Goal: Find specific page/section: Find specific page/section

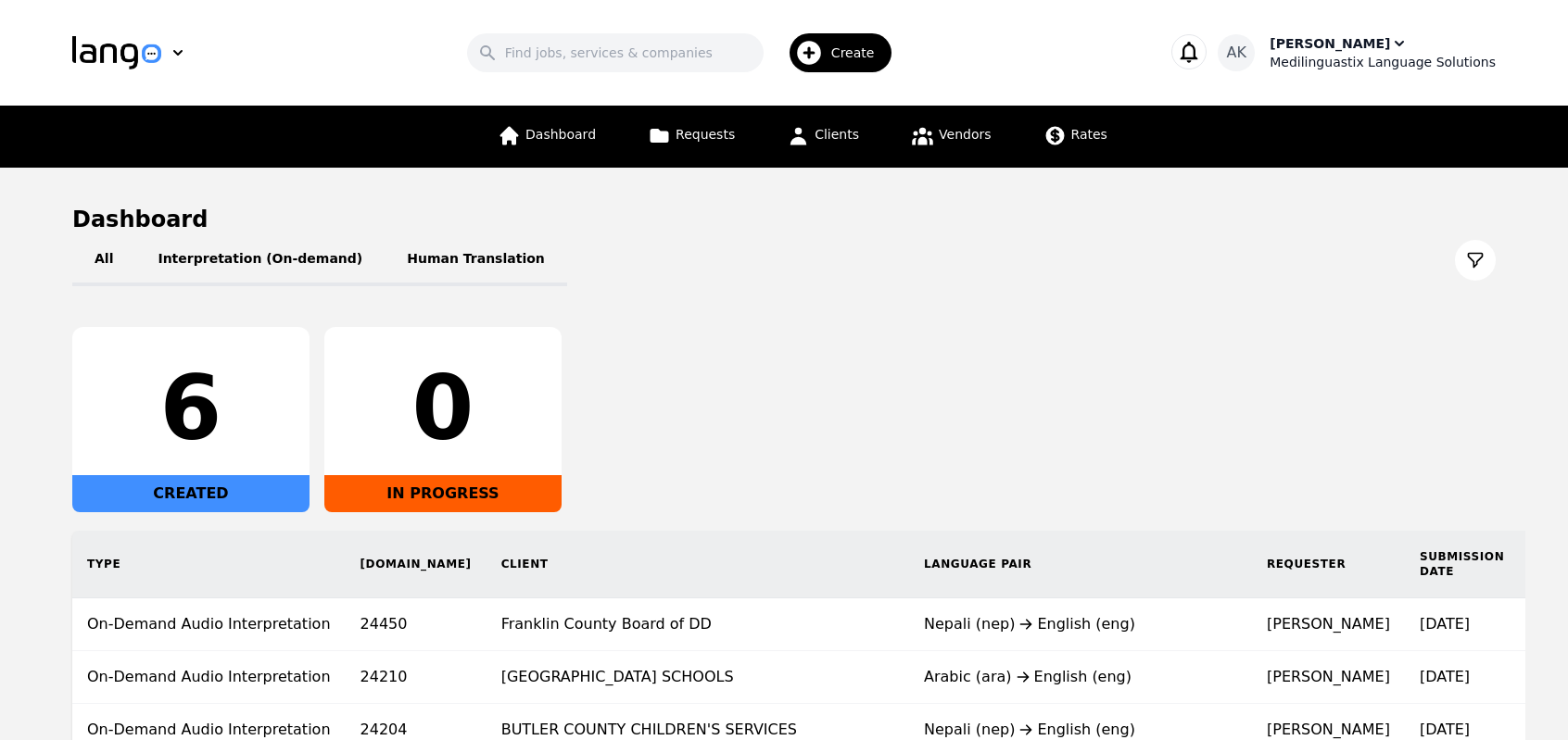
click at [1367, 43] on div "[PERSON_NAME]" at bounding box center [1329, 43] width 120 height 19
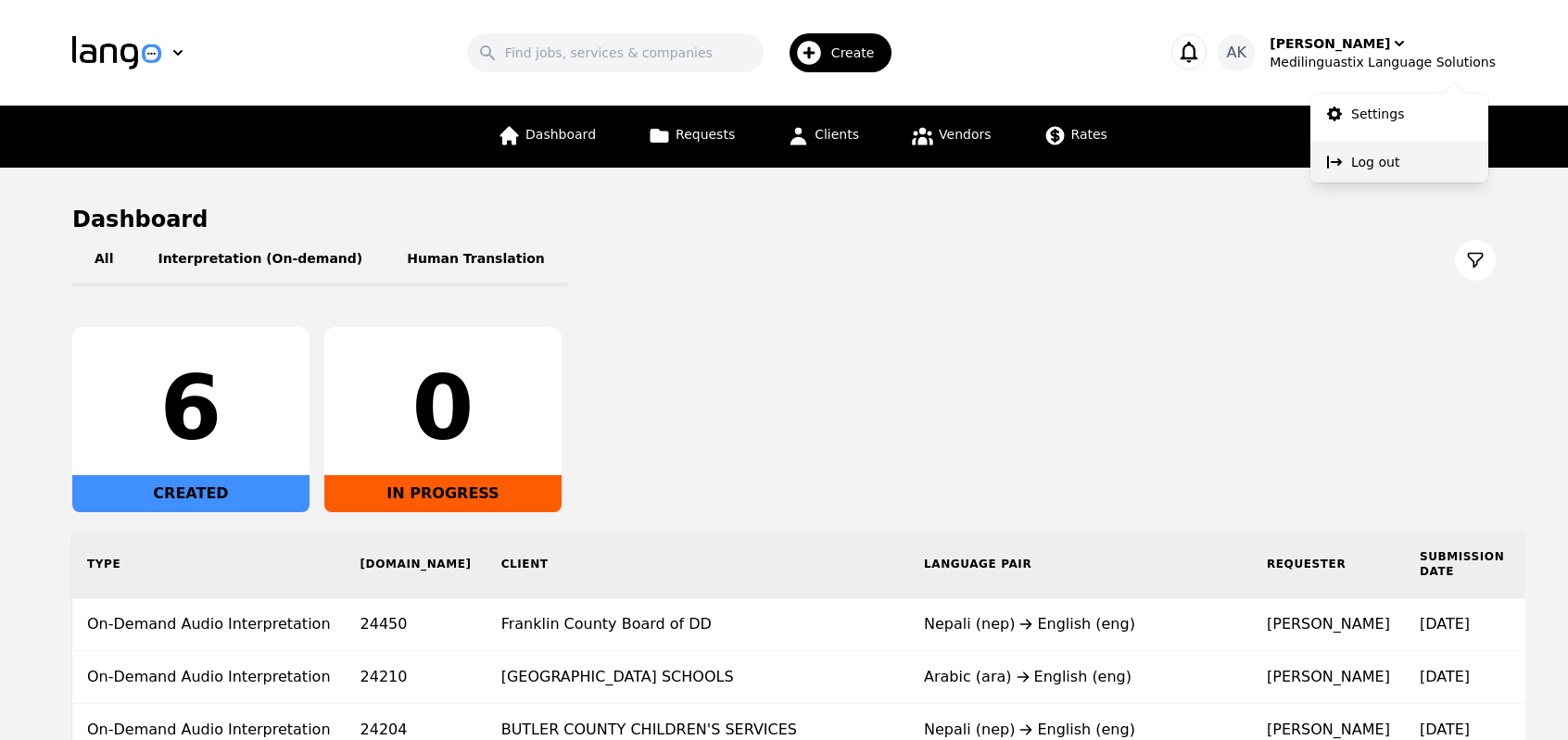
click at [1365, 164] on p "Log out" at bounding box center [1374, 163] width 48 height 19
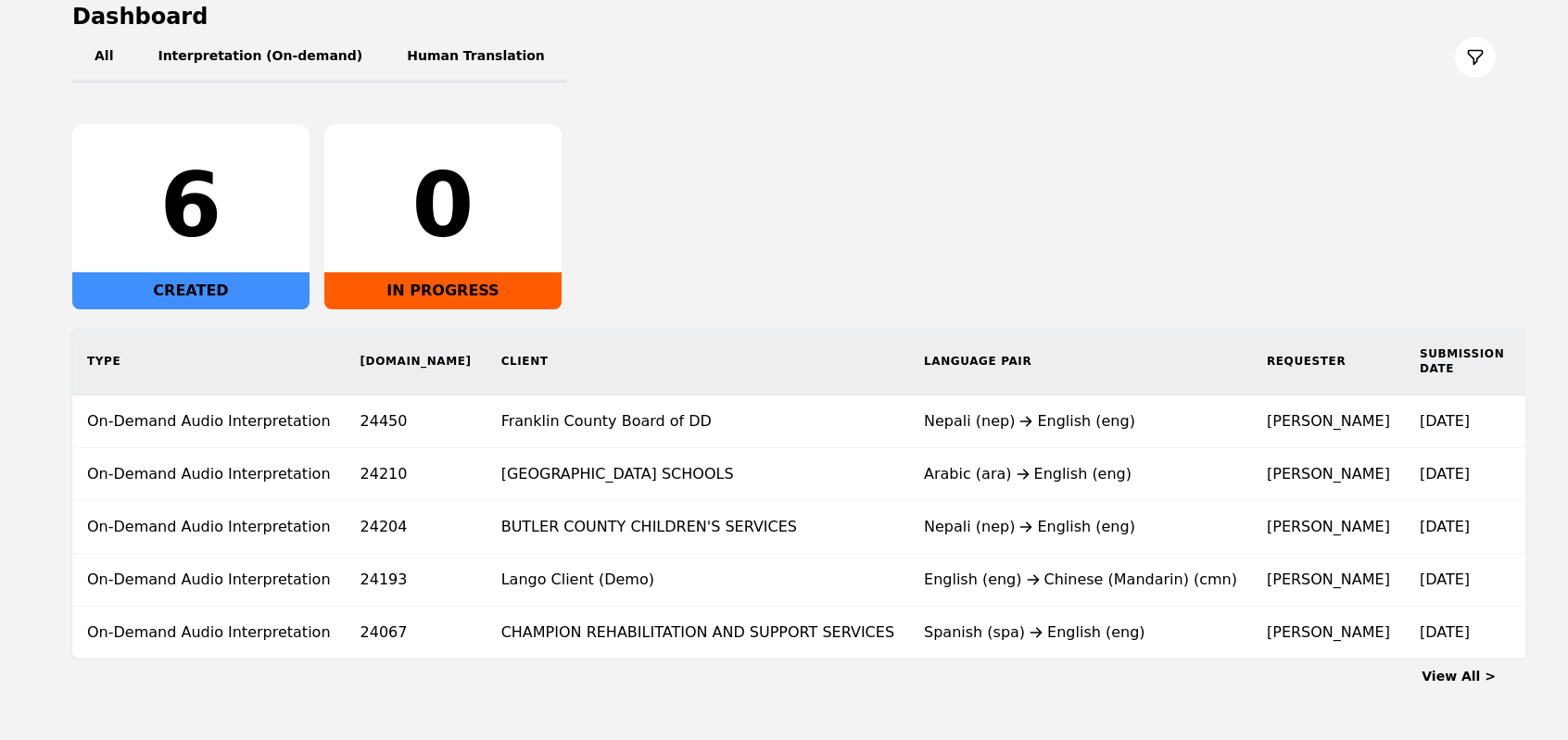
scroll to position [208, 0]
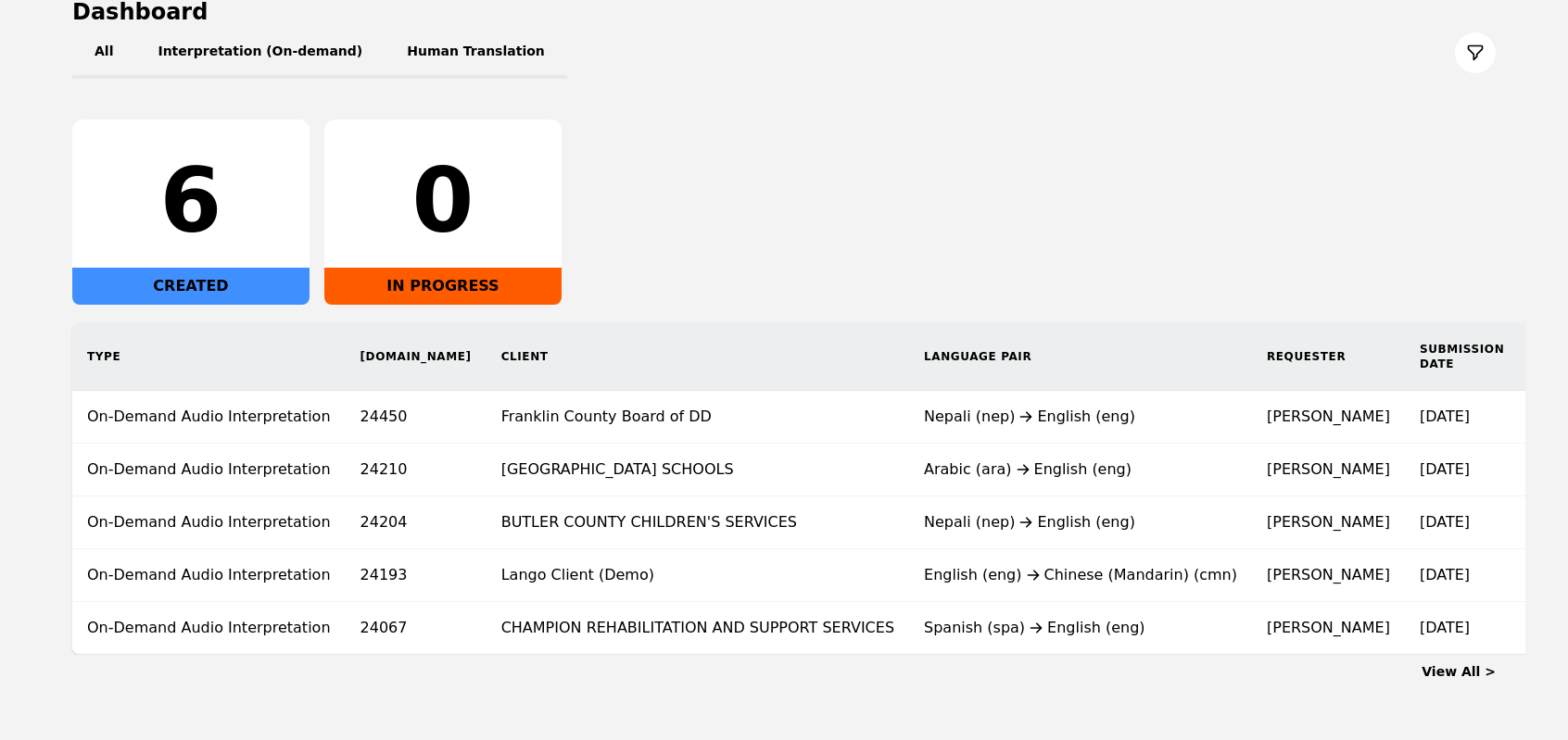
click at [523, 628] on td "CHAMPION REHABILITATION AND SUPPORT SERVICES" at bounding box center [697, 628] width 422 height 53
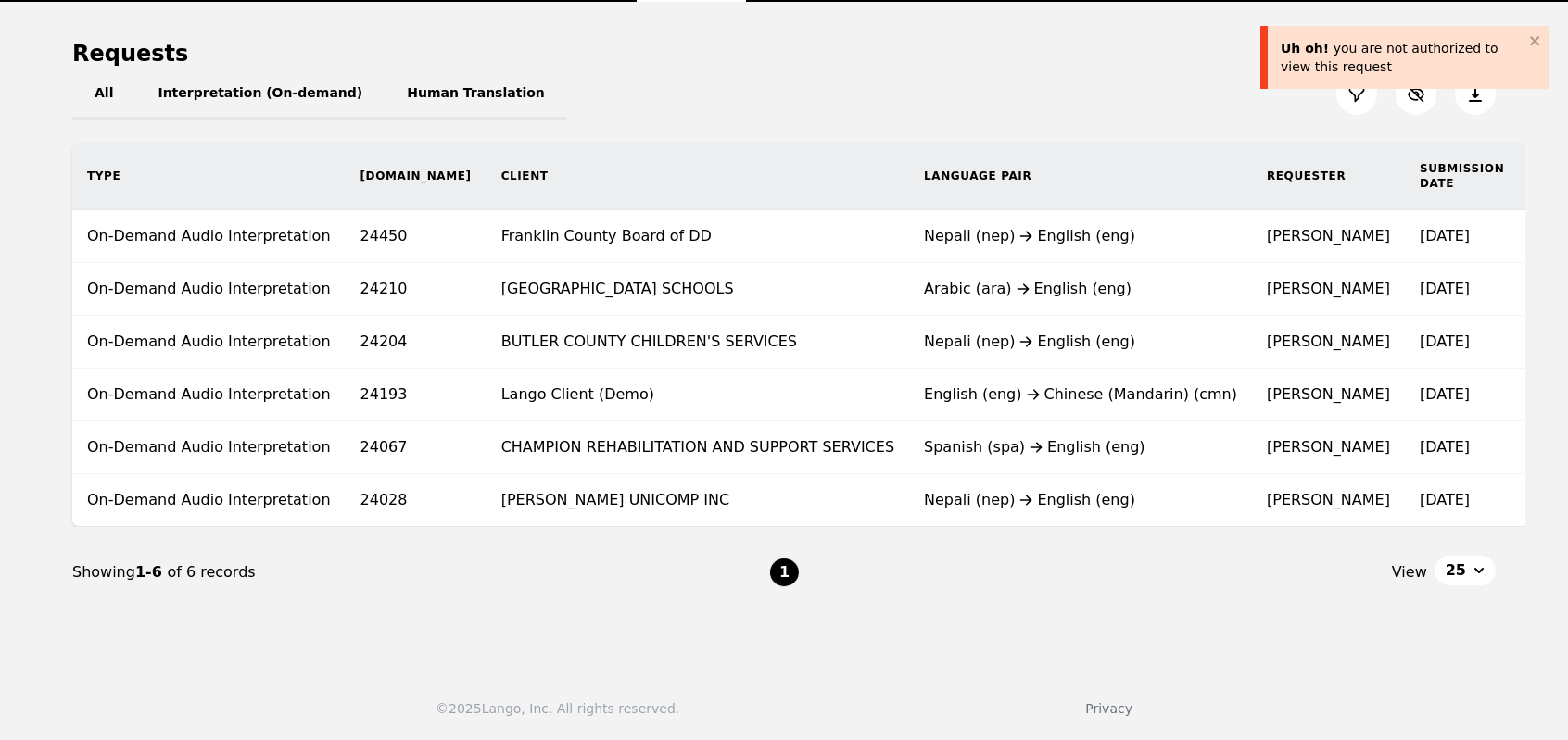
scroll to position [175, 0]
